Goal: Task Accomplishment & Management: Manage account settings

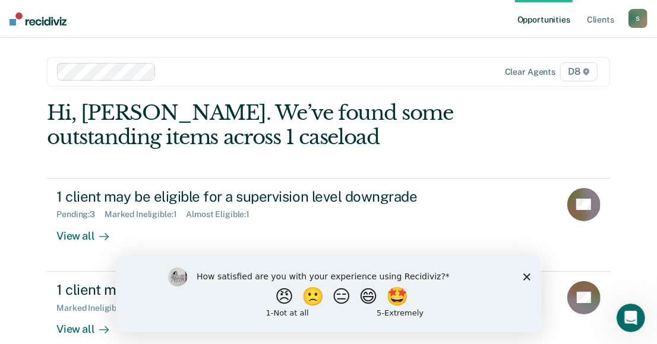
click at [525, 273] on icon "Close survey" at bounding box center [526, 276] width 7 height 7
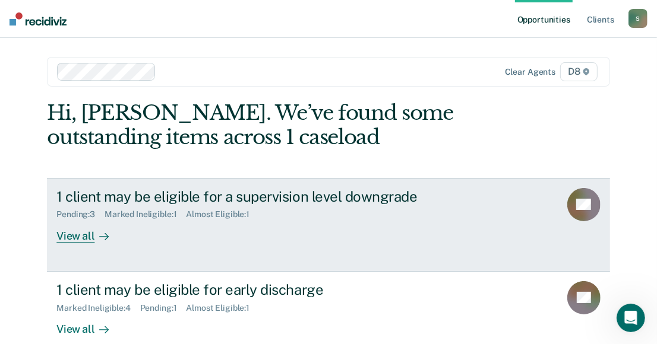
click at [75, 235] on div "View all" at bounding box center [89, 231] width 67 height 23
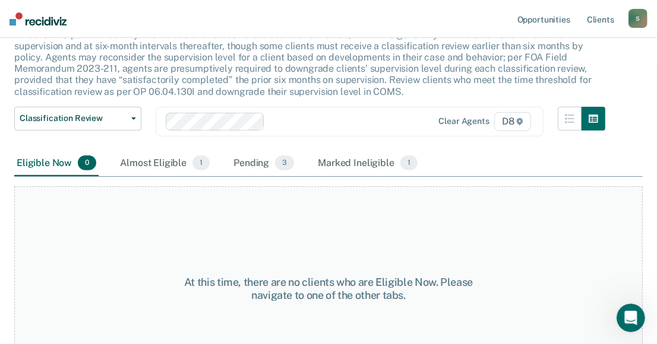
scroll to position [76, 0]
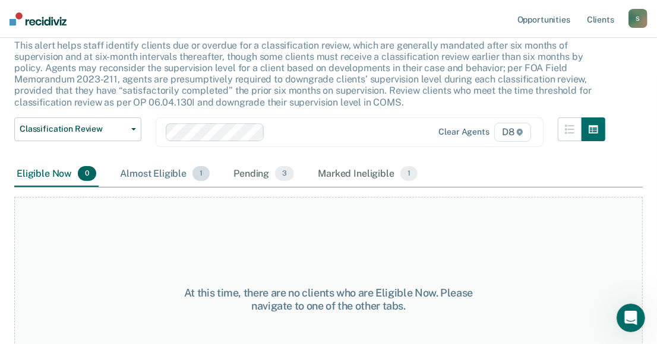
click at [157, 173] on div "Almost Eligible 1" at bounding box center [165, 175] width 94 height 26
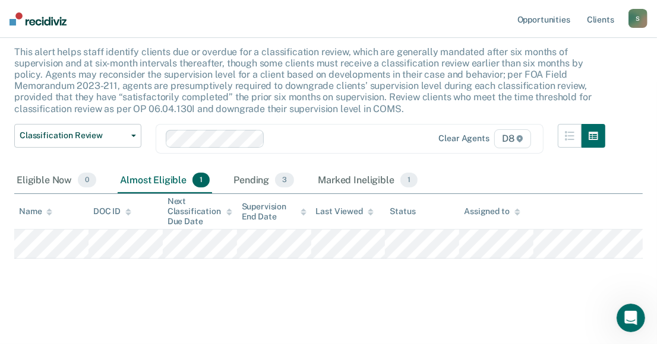
scroll to position [68, 0]
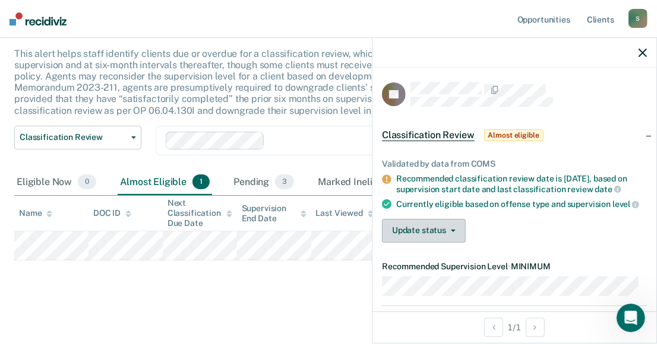
click at [452, 232] on icon "button" at bounding box center [453, 231] width 5 height 2
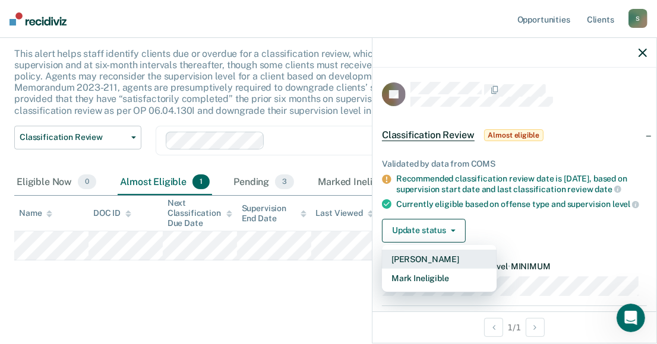
click at [441, 267] on button "[PERSON_NAME]" at bounding box center [439, 259] width 115 height 19
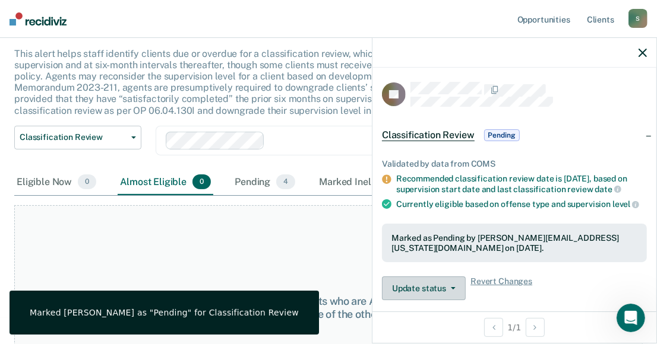
click at [434, 298] on button "Update status" at bounding box center [424, 289] width 84 height 24
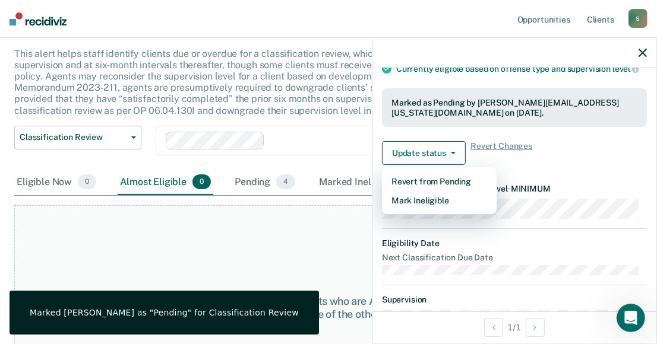
click at [318, 245] on div "At this time, there are no clients who are Almost Eligible. Please navigate to …" at bounding box center [328, 307] width 628 height 205
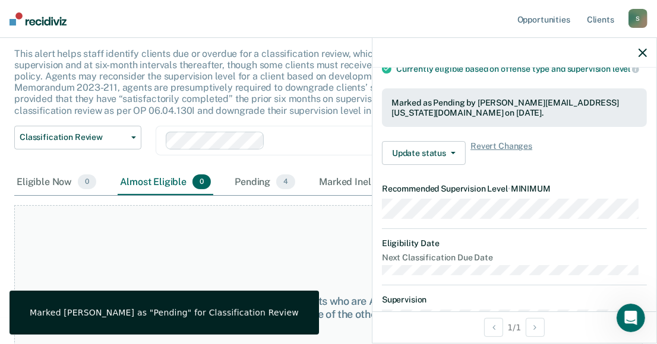
click at [643, 50] on icon "button" at bounding box center [642, 53] width 8 height 8
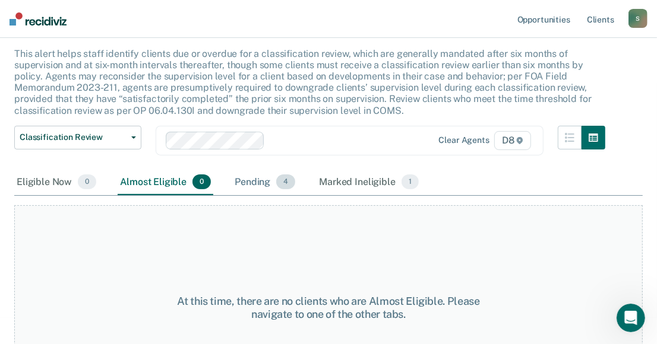
click at [249, 180] on div "Pending 4" at bounding box center [264, 183] width 65 height 26
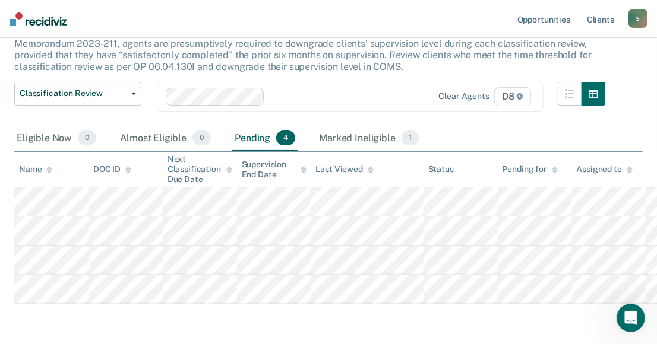
scroll to position [111, 0]
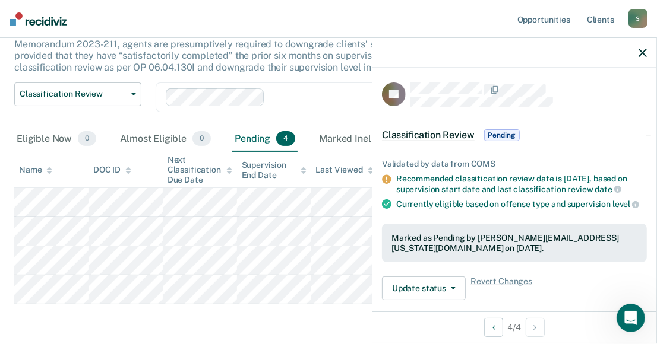
click at [298, 308] on div "Classification Review This alert helps staff identify clients due or overdue fo…" at bounding box center [328, 155] width 628 height 368
click at [452, 290] on icon "button" at bounding box center [453, 288] width 5 height 2
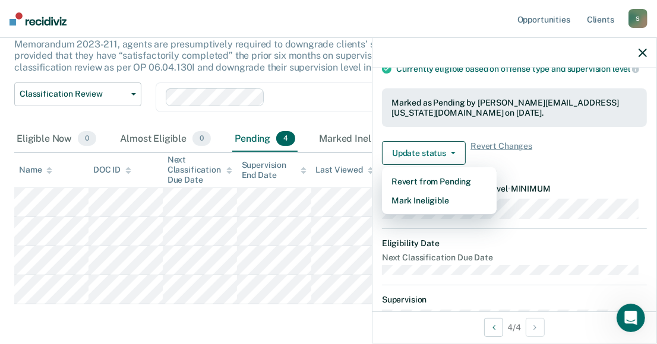
click at [319, 311] on div "Classification Review This alert helps staff identify clients due or overdue fo…" at bounding box center [328, 155] width 628 height 368
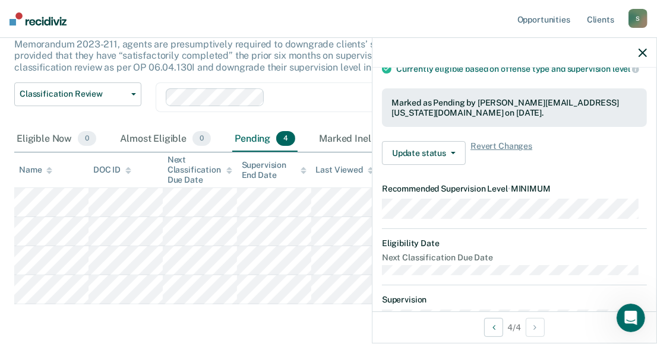
click at [319, 311] on div "Classification Review This alert helps staff identify clients due or overdue fo…" at bounding box center [328, 155] width 628 height 368
click at [644, 52] on icon "button" at bounding box center [642, 53] width 8 height 8
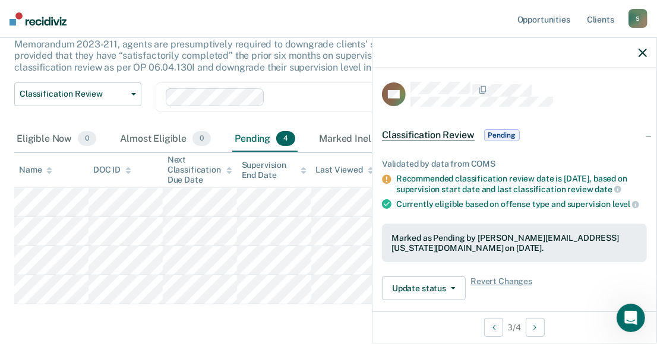
click at [641, 53] on icon "button" at bounding box center [642, 53] width 8 height 8
click at [451, 292] on button "Update status" at bounding box center [424, 289] width 84 height 24
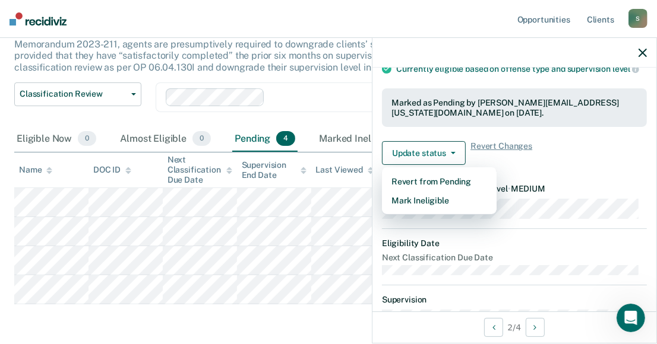
click at [314, 331] on div "Classification Review This alert helps staff identify clients due or overdue fo…" at bounding box center [328, 155] width 628 height 368
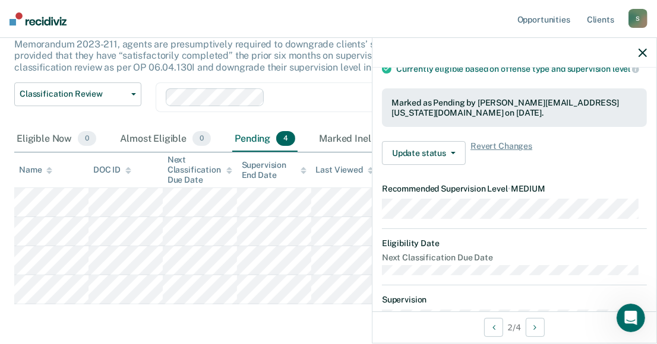
click at [316, 312] on div "Classification Review This alert helps staff identify clients due or overdue fo…" at bounding box center [328, 155] width 628 height 368
click at [646, 50] on icon "button" at bounding box center [642, 53] width 8 height 8
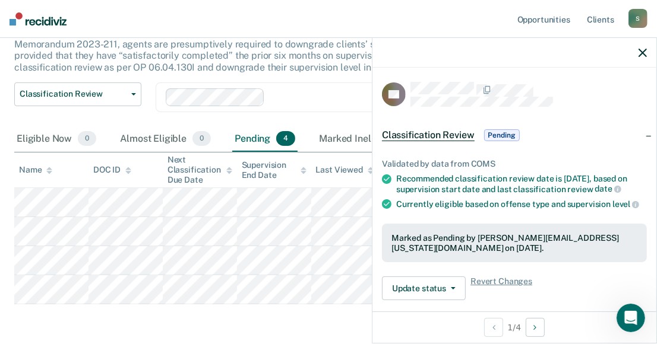
click at [648, 48] on div at bounding box center [514, 53] width 284 height 30
click at [640, 53] on icon "button" at bounding box center [642, 53] width 8 height 8
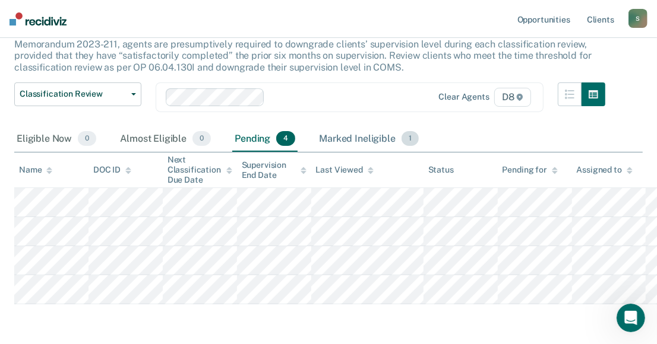
click at [381, 136] on div "Marked Ineligible 1" at bounding box center [369, 139] width 105 height 26
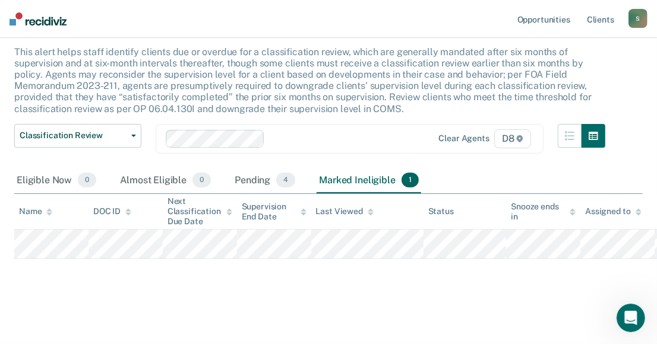
scroll to position [68, 0]
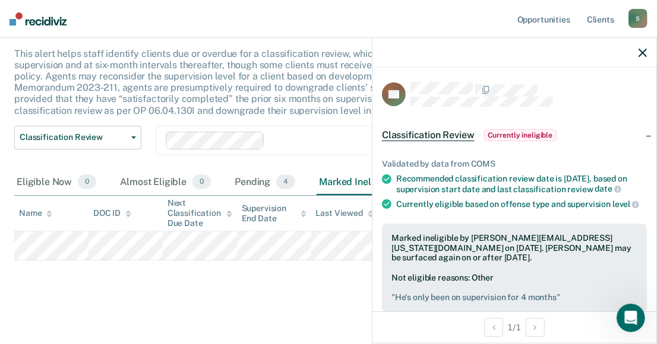
click at [361, 290] on div "Classification Review This alert helps staff identify clients due or overdue fo…" at bounding box center [328, 154] width 628 height 281
click at [320, 292] on div "Classification Review This alert helps staff identify clients due or overdue fo…" at bounding box center [328, 154] width 628 height 281
click at [369, 278] on div "Classification Review This alert helps staff identify clients due or overdue fo…" at bounding box center [328, 154] width 628 height 281
click at [331, 272] on div "Classification Review This alert helps staff identify clients due or overdue fo…" at bounding box center [328, 154] width 628 height 281
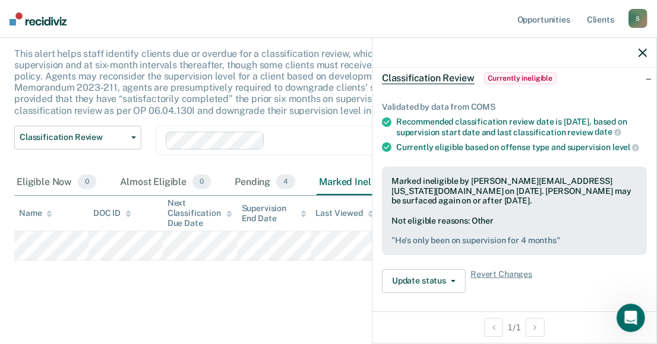
scroll to position [59, 0]
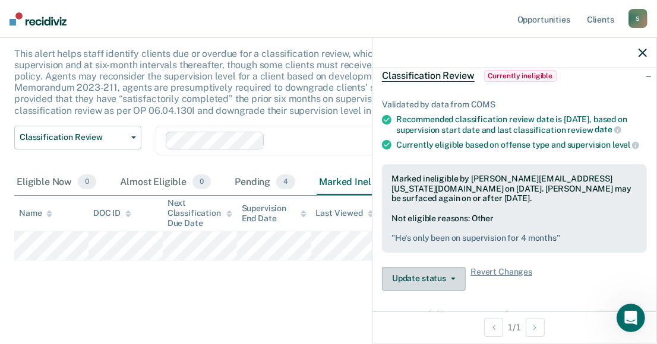
click at [454, 291] on button "Update status" at bounding box center [424, 279] width 84 height 24
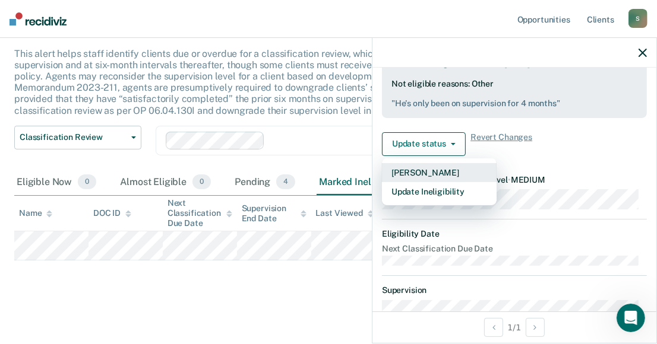
click at [434, 182] on button "[PERSON_NAME]" at bounding box center [439, 172] width 115 height 19
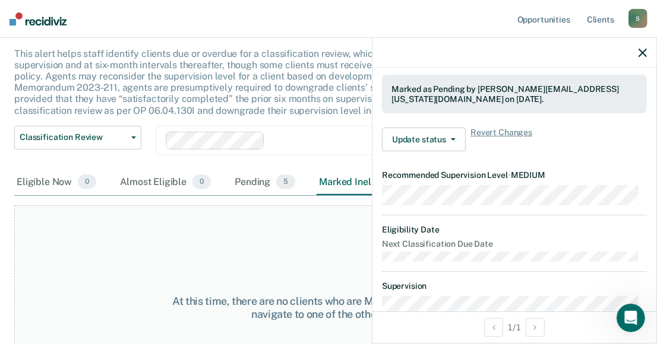
scroll to position [121, 0]
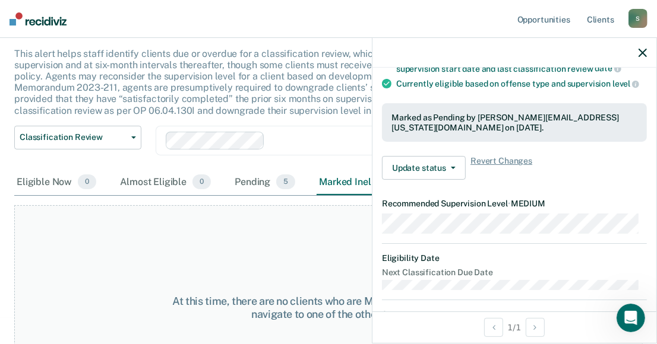
click at [644, 50] on icon "button" at bounding box center [642, 53] width 8 height 8
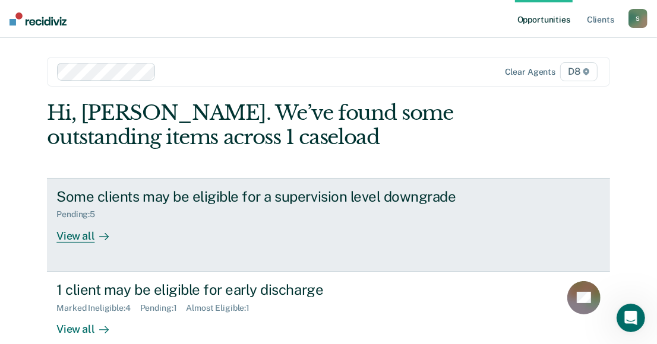
click at [80, 236] on div "View all" at bounding box center [89, 231] width 67 height 23
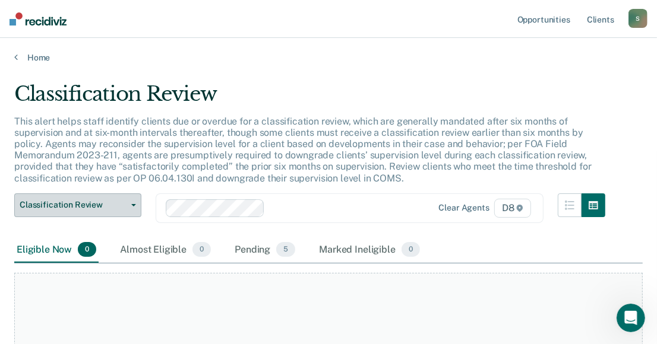
click at [135, 203] on button "Classification Review" at bounding box center [77, 206] width 127 height 24
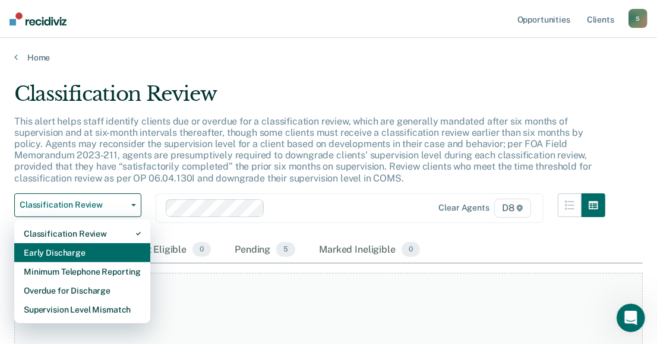
click at [80, 249] on div "Early Discharge" at bounding box center [82, 252] width 117 height 19
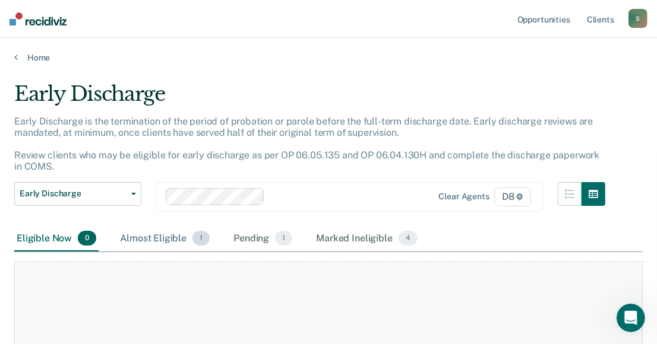
click at [170, 239] on div "Almost Eligible 1" at bounding box center [165, 239] width 94 height 26
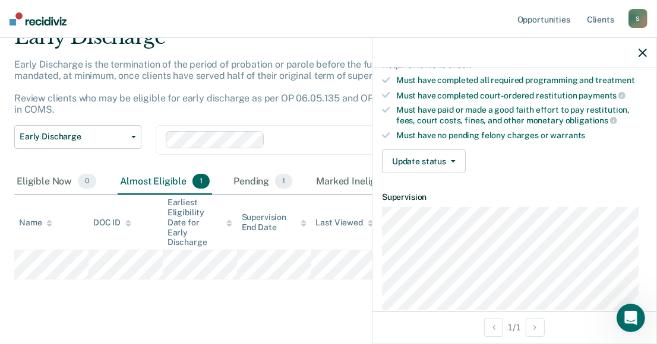
scroll to position [299, 0]
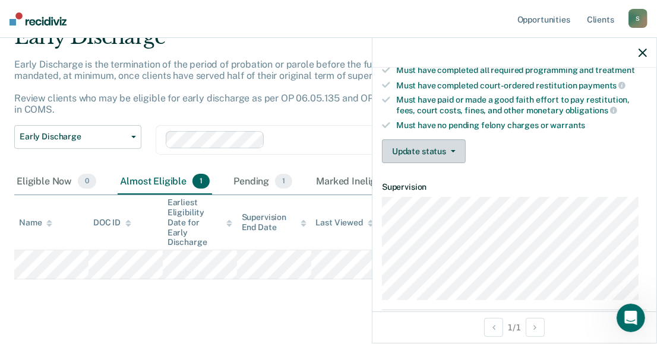
click at [452, 145] on button "Update status" at bounding box center [424, 152] width 84 height 24
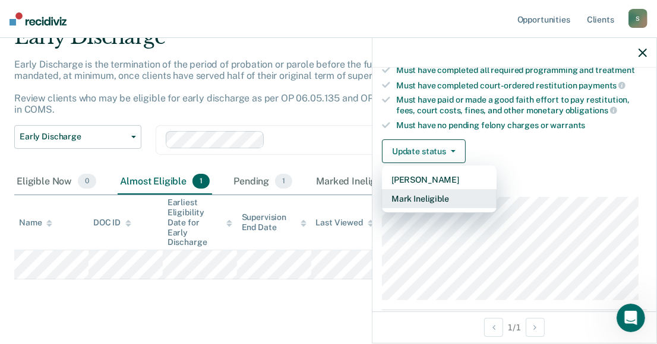
click at [438, 193] on button "Mark Ineligible" at bounding box center [439, 198] width 115 height 19
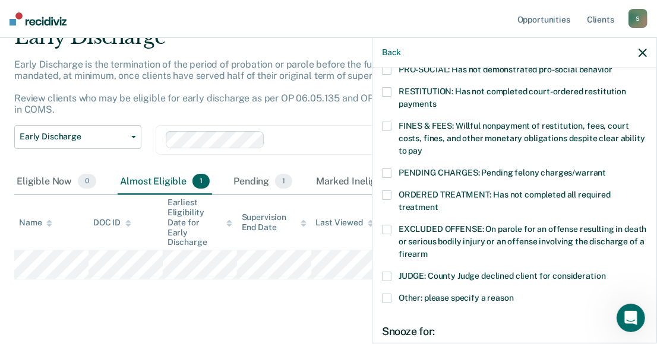
click at [387, 87] on span at bounding box center [387, 92] width 10 height 10
click at [437, 100] on input "RESTITUTION: Has not completed court-ordered restitution payments" at bounding box center [437, 100] width 0 height 0
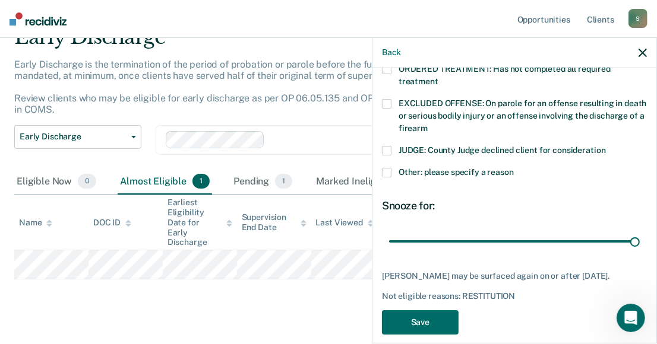
drag, startPoint x: 470, startPoint y: 226, endPoint x: 641, endPoint y: 239, distance: 171.5
type input "90"
click at [640, 239] on input "range" at bounding box center [514, 242] width 251 height 21
click at [425, 321] on button "Save" at bounding box center [420, 323] width 77 height 24
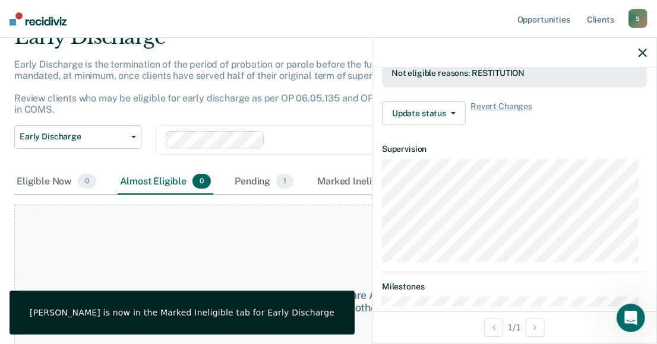
click at [278, 265] on div "At this time, there are no clients who are Almost Eligible. Please navigate to …" at bounding box center [328, 302] width 628 height 194
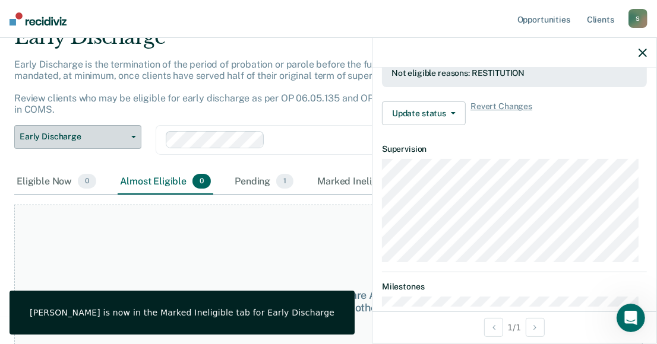
click at [132, 134] on button "Early Discharge" at bounding box center [77, 137] width 127 height 24
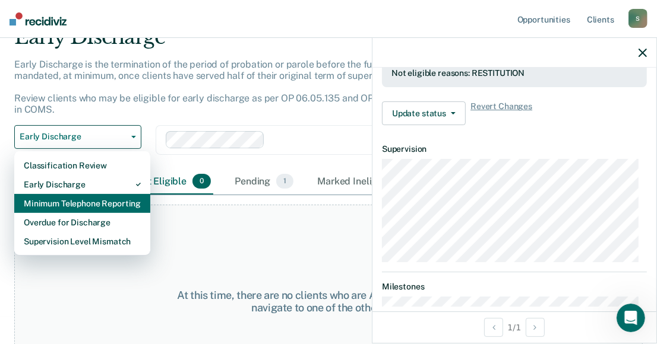
click at [112, 201] on div "Minimum Telephone Reporting" at bounding box center [82, 203] width 117 height 19
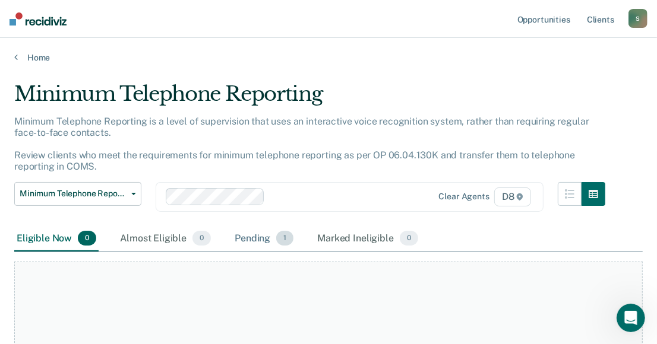
click at [246, 236] on div "Pending 1" at bounding box center [264, 239] width 64 height 26
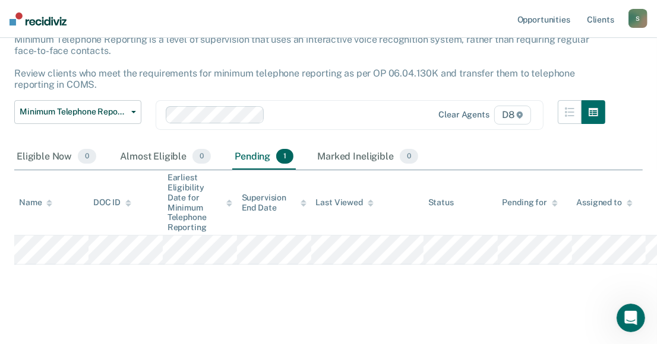
scroll to position [86, 0]
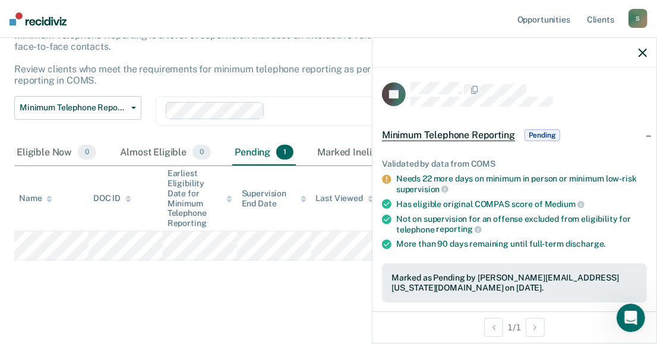
click at [540, 132] on span "Pending" at bounding box center [542, 135] width 36 height 12
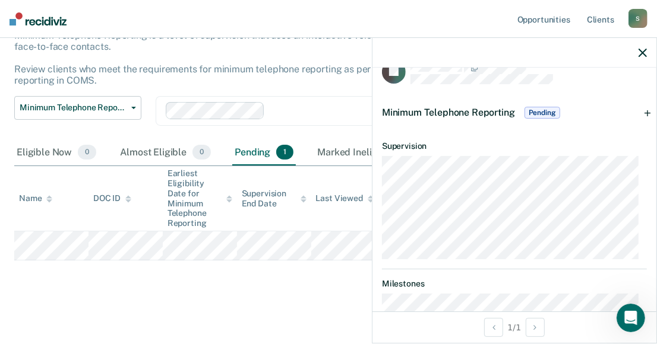
scroll to position [22, 0]
click at [543, 111] on span "Pending" at bounding box center [542, 113] width 36 height 12
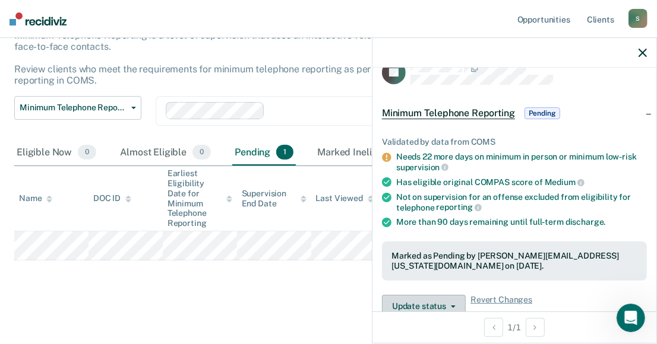
click at [451, 306] on icon "button" at bounding box center [453, 307] width 5 height 2
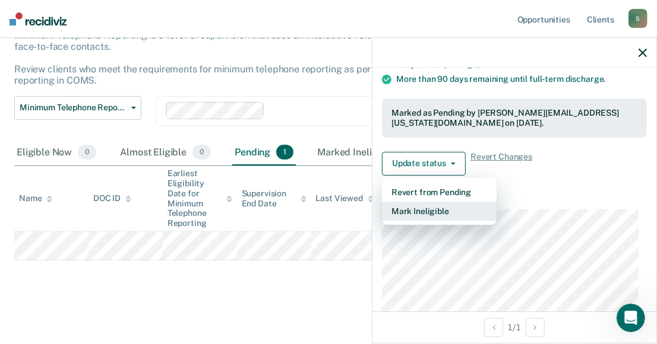
click at [440, 207] on button "Mark Ineligible" at bounding box center [439, 211] width 115 height 19
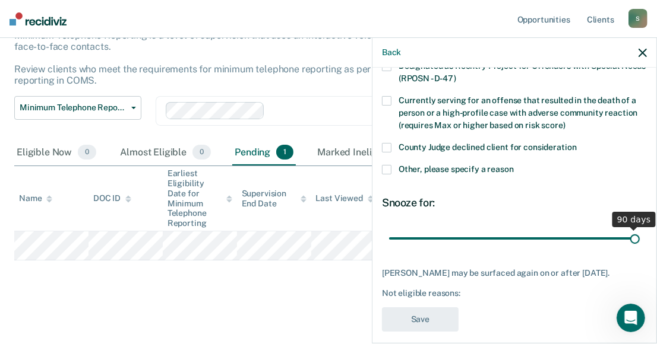
drag, startPoint x: 469, startPoint y: 235, endPoint x: 640, endPoint y: 245, distance: 171.3
type input "90"
click at [640, 245] on input "range" at bounding box center [514, 239] width 251 height 21
click at [642, 51] on icon "button" at bounding box center [642, 53] width 8 height 8
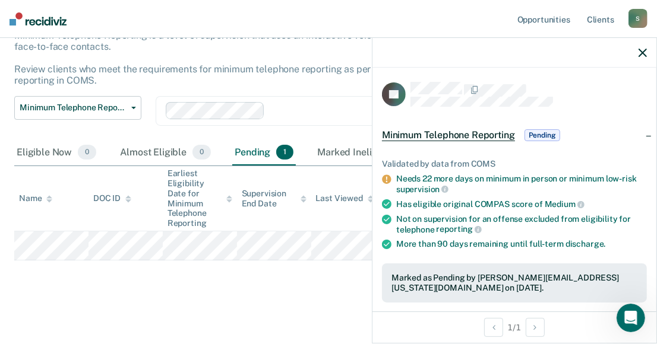
click at [542, 134] on span "Pending" at bounding box center [542, 135] width 36 height 12
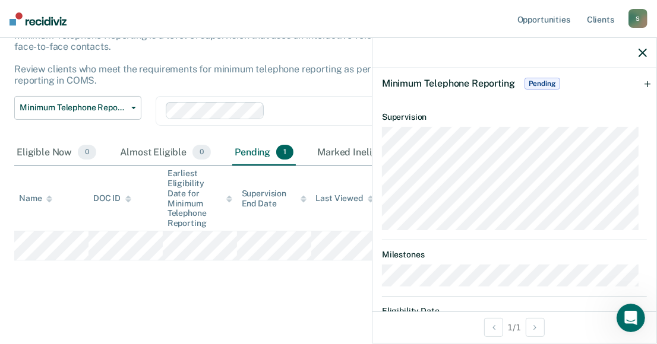
scroll to position [0, 0]
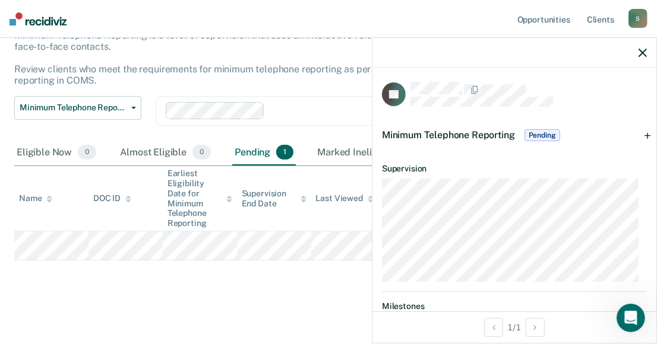
click at [544, 132] on span "Pending" at bounding box center [542, 135] width 36 height 12
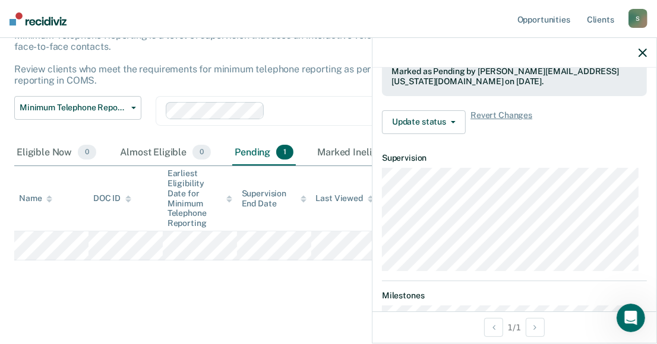
scroll to position [219, 0]
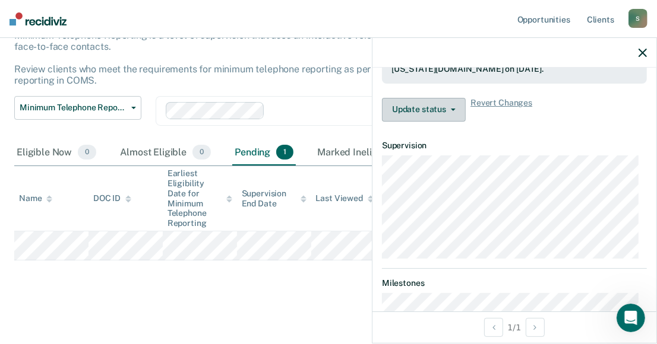
click at [450, 108] on button "Update status" at bounding box center [424, 110] width 84 height 24
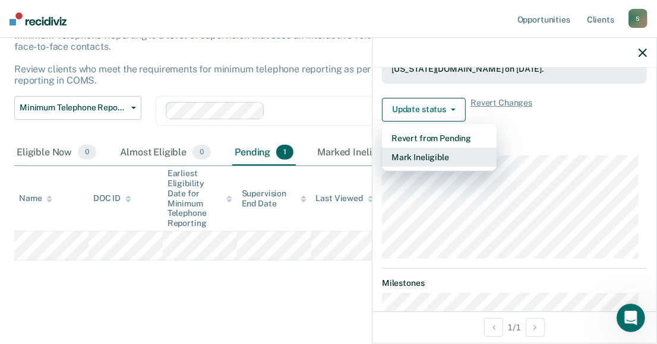
click at [422, 150] on button "Mark Ineligible" at bounding box center [439, 157] width 115 height 19
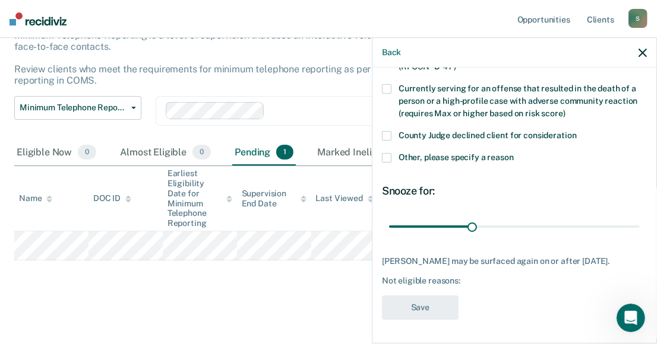
scroll to position [175, 0]
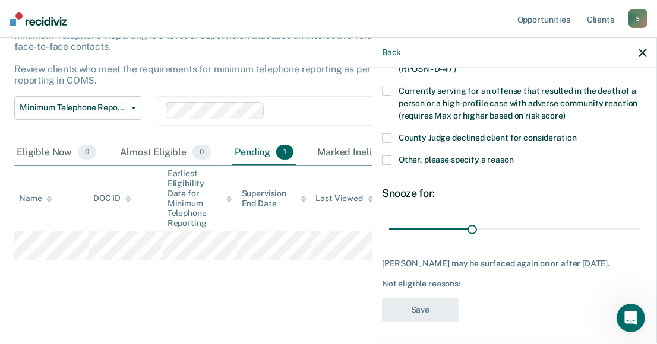
drag, startPoint x: 646, startPoint y: 197, endPoint x: 646, endPoint y: 242, distance: 45.7
click at [646, 242] on div "LP Which of the following requirements has [PERSON_NAME] not met? Serving on a …" at bounding box center [514, 205] width 284 height 274
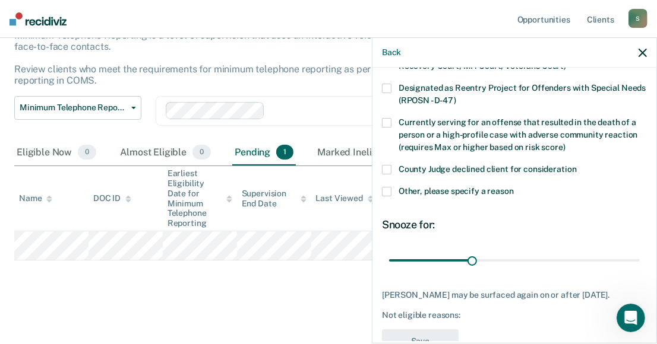
scroll to position [146, 0]
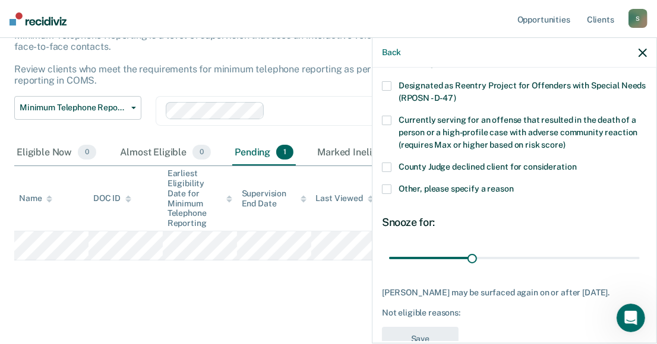
click at [386, 186] on span at bounding box center [387, 190] width 10 height 10
click at [514, 185] on input "Other, please specify a reason" at bounding box center [514, 185] width 0 height 0
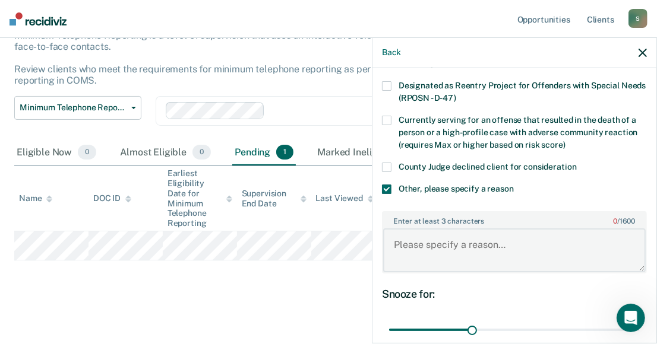
click at [421, 250] on textarea "Enter at least 3 characters 0 / 1600" at bounding box center [514, 251] width 262 height 44
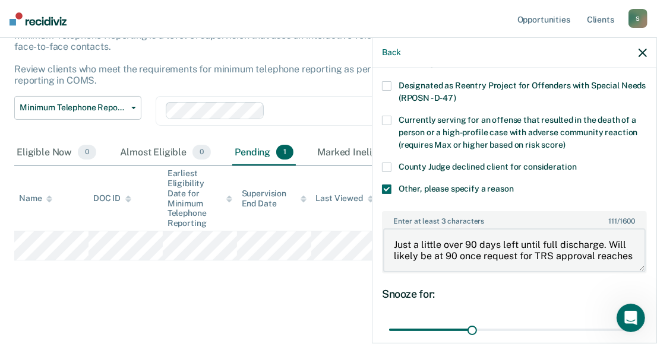
scroll to position [1, 0]
type textarea "Just a little over 90 days left until full discharge. Will likely be at 90 once…"
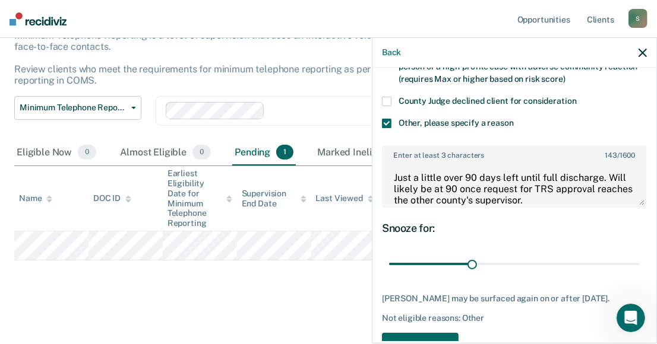
scroll to position [220, 0]
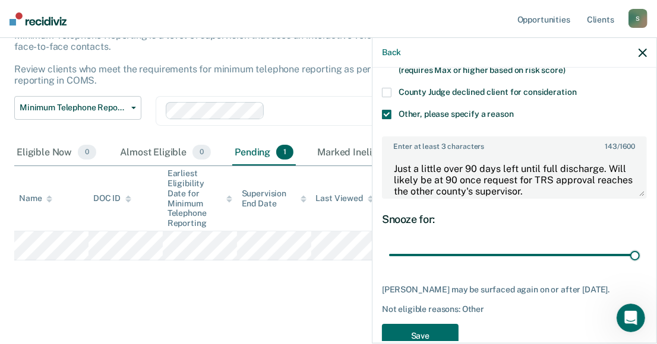
drag, startPoint x: 468, startPoint y: 254, endPoint x: 644, endPoint y: 274, distance: 176.9
type input "90"
click at [640, 266] on input "range" at bounding box center [514, 255] width 251 height 21
click at [417, 331] on button "Save" at bounding box center [420, 336] width 77 height 24
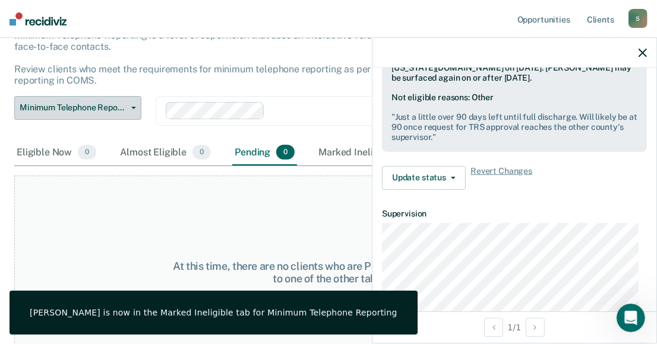
click at [131, 107] on icon "button" at bounding box center [133, 108] width 5 height 2
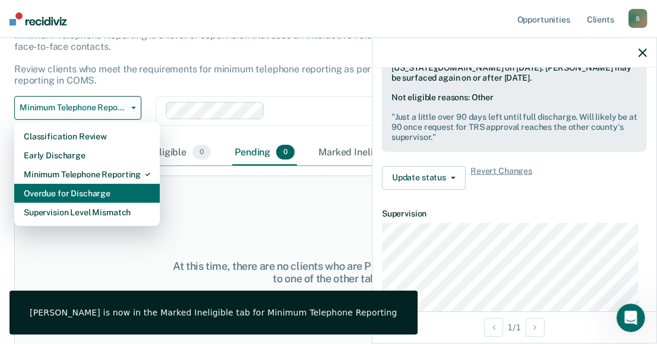
click at [102, 191] on div "Overdue for Discharge" at bounding box center [87, 193] width 126 height 19
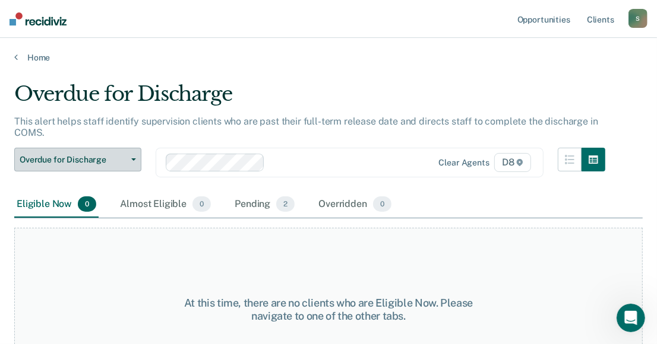
click at [134, 157] on button "Overdue for Discharge" at bounding box center [77, 160] width 127 height 24
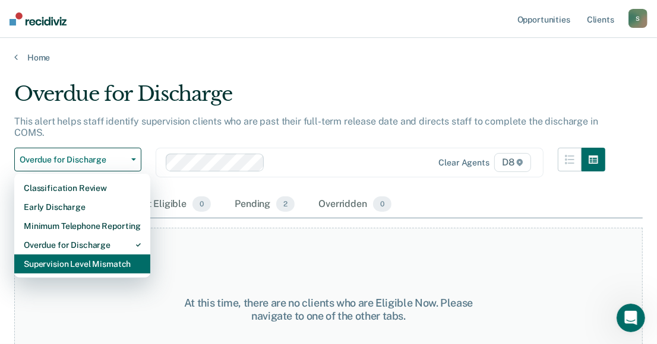
click at [104, 258] on div "Supervision Level Mismatch" at bounding box center [82, 264] width 117 height 19
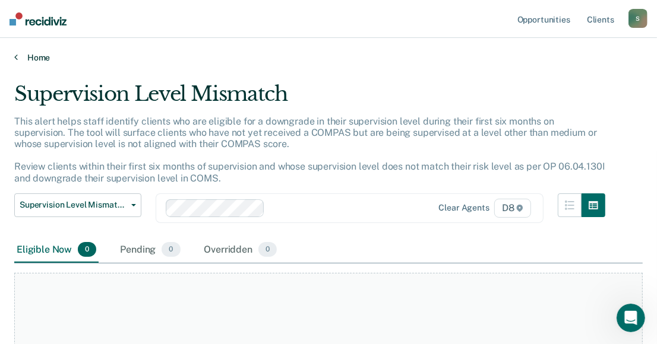
click at [36, 58] on link "Home" at bounding box center [328, 57] width 628 height 11
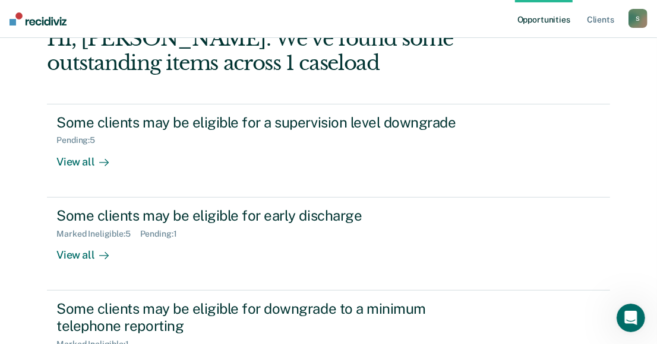
scroll to position [86, 0]
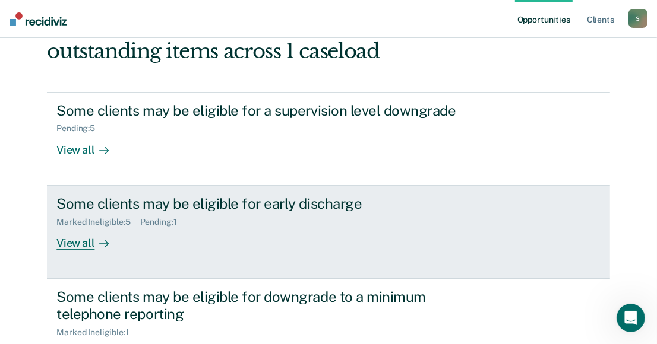
click at [79, 241] on div "View all" at bounding box center [89, 238] width 67 height 23
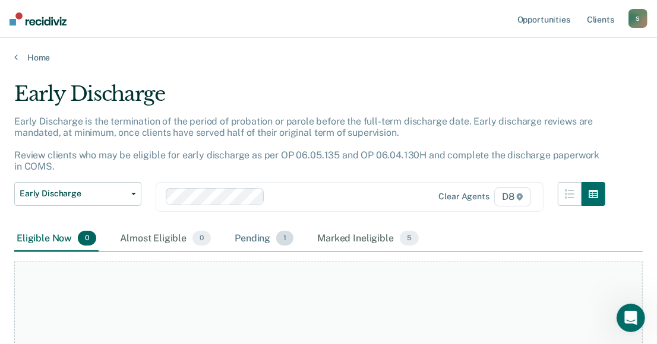
click at [249, 236] on div "Pending 1" at bounding box center [264, 239] width 64 height 26
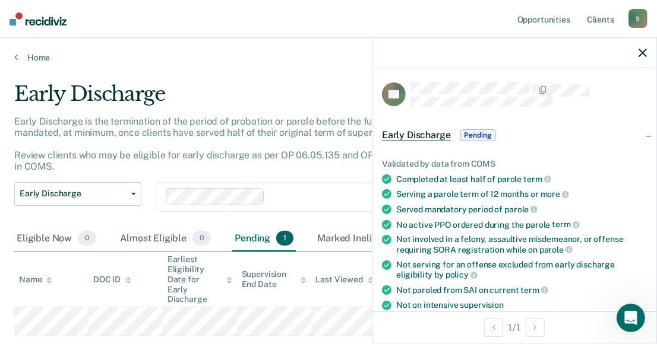
click at [478, 130] on span "Pending" at bounding box center [478, 135] width 36 height 12
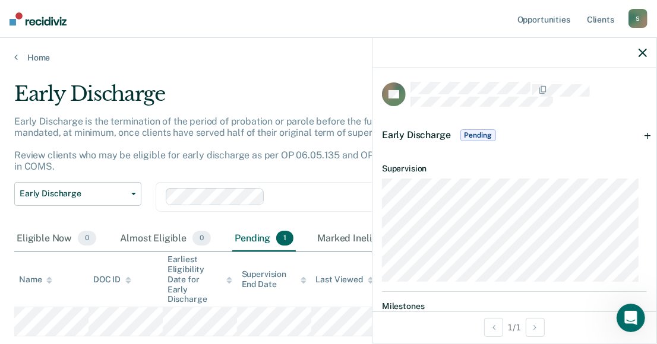
click at [483, 129] on span "Pending" at bounding box center [478, 135] width 36 height 12
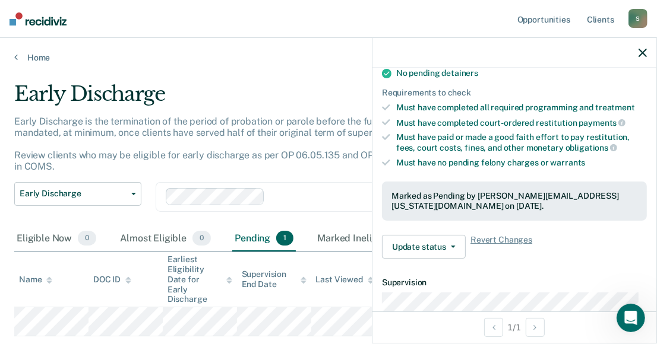
scroll to position [280, 0]
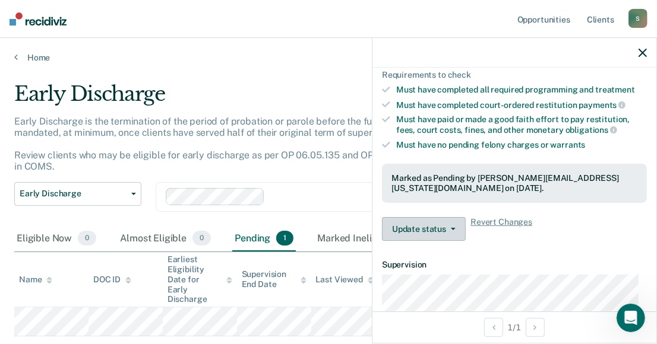
click at [450, 226] on button "Update status" at bounding box center [424, 229] width 84 height 24
click at [565, 208] on div "Validated by data from COMS Completed at least half of parole term Serving a pa…" at bounding box center [514, 55] width 284 height 390
click at [642, 50] on icon "button" at bounding box center [642, 53] width 8 height 8
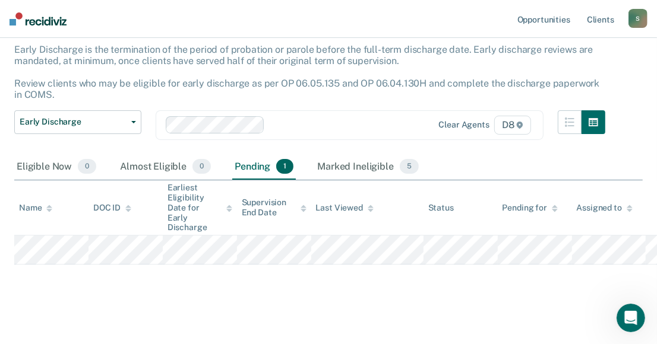
scroll to position [0, 0]
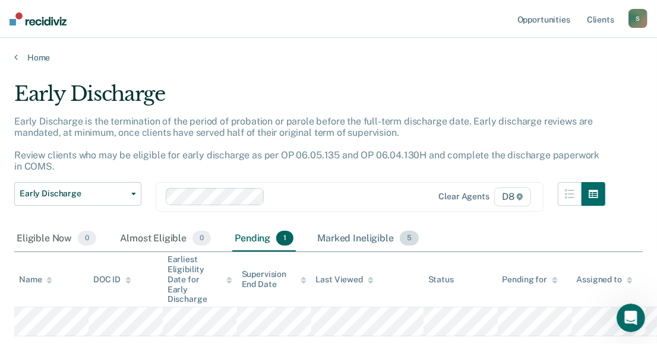
click at [351, 238] on div "Marked Ineligible 5" at bounding box center [368, 239] width 106 height 26
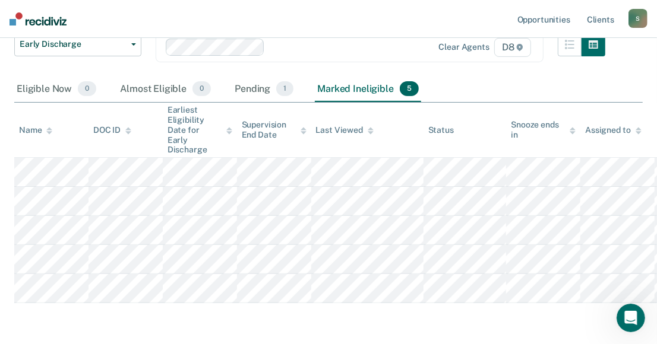
scroll to position [148, 0]
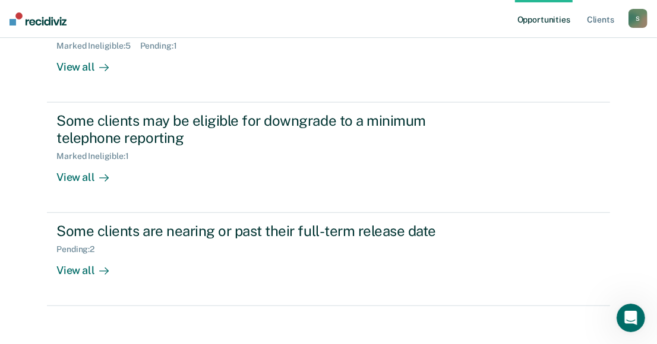
scroll to position [270, 0]
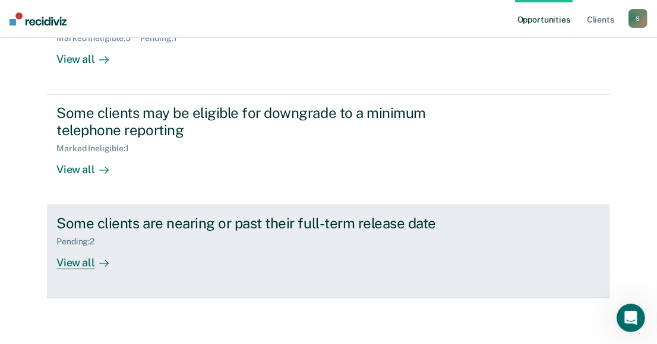
click at [71, 262] on div "View all" at bounding box center [89, 258] width 67 height 23
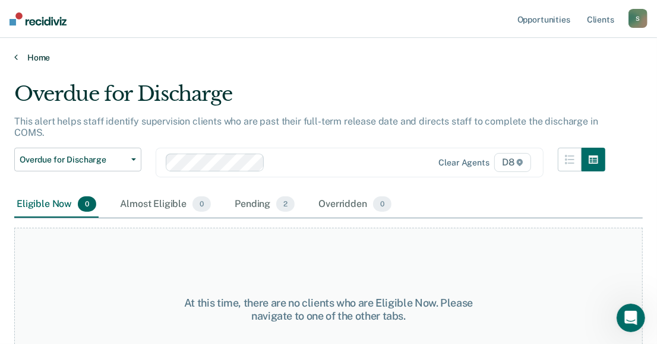
click at [18, 55] on link "Home" at bounding box center [328, 57] width 628 height 11
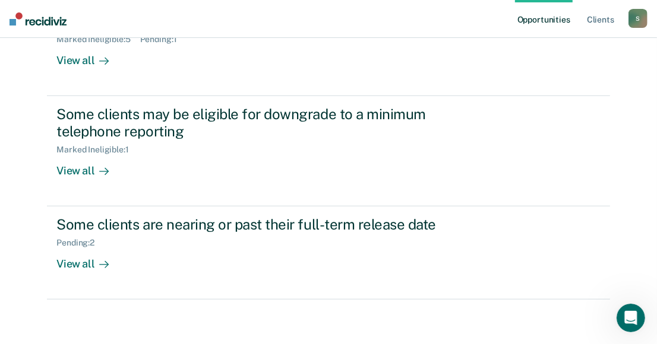
scroll to position [270, 0]
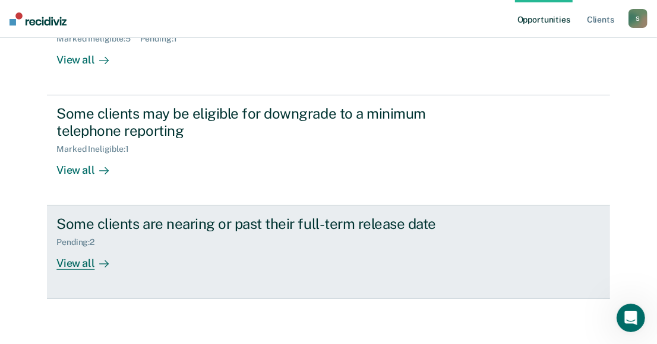
click at [75, 260] on div "View all" at bounding box center [89, 259] width 67 height 23
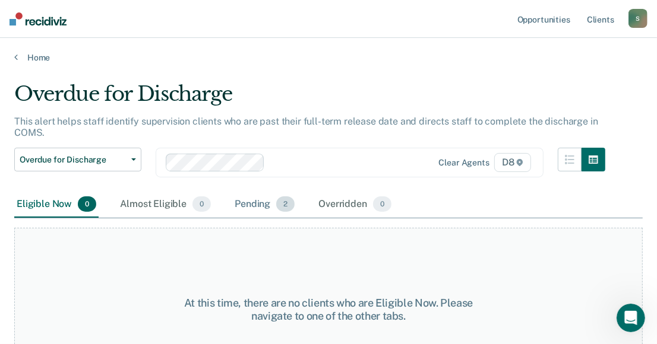
click at [253, 202] on div "Pending 2" at bounding box center [264, 205] width 65 height 26
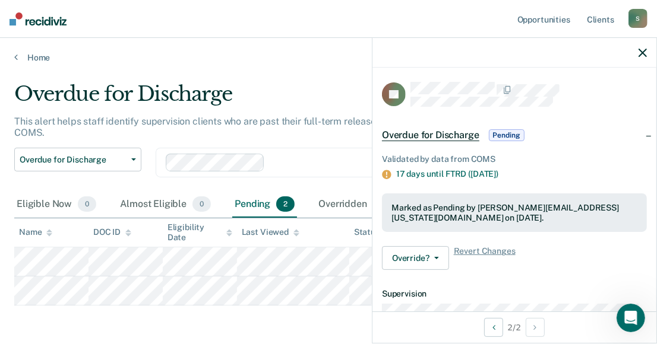
click at [641, 50] on icon "button" at bounding box center [642, 53] width 8 height 8
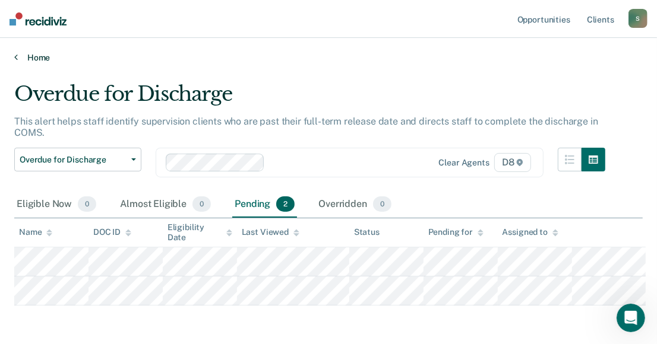
click at [14, 53] on icon at bounding box center [16, 57] width 4 height 10
